Goal: Transaction & Acquisition: Book appointment/travel/reservation

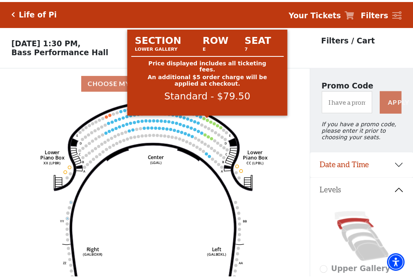
scroll to position [38, 0]
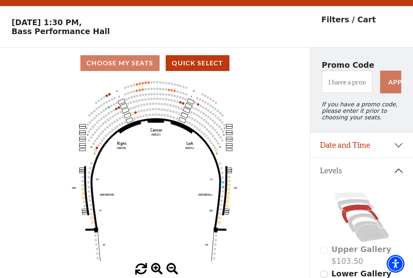
scroll to position [38, 0]
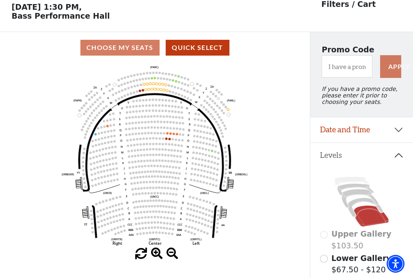
scroll to position [38, 0]
